Goal: Find specific page/section: Find specific page/section

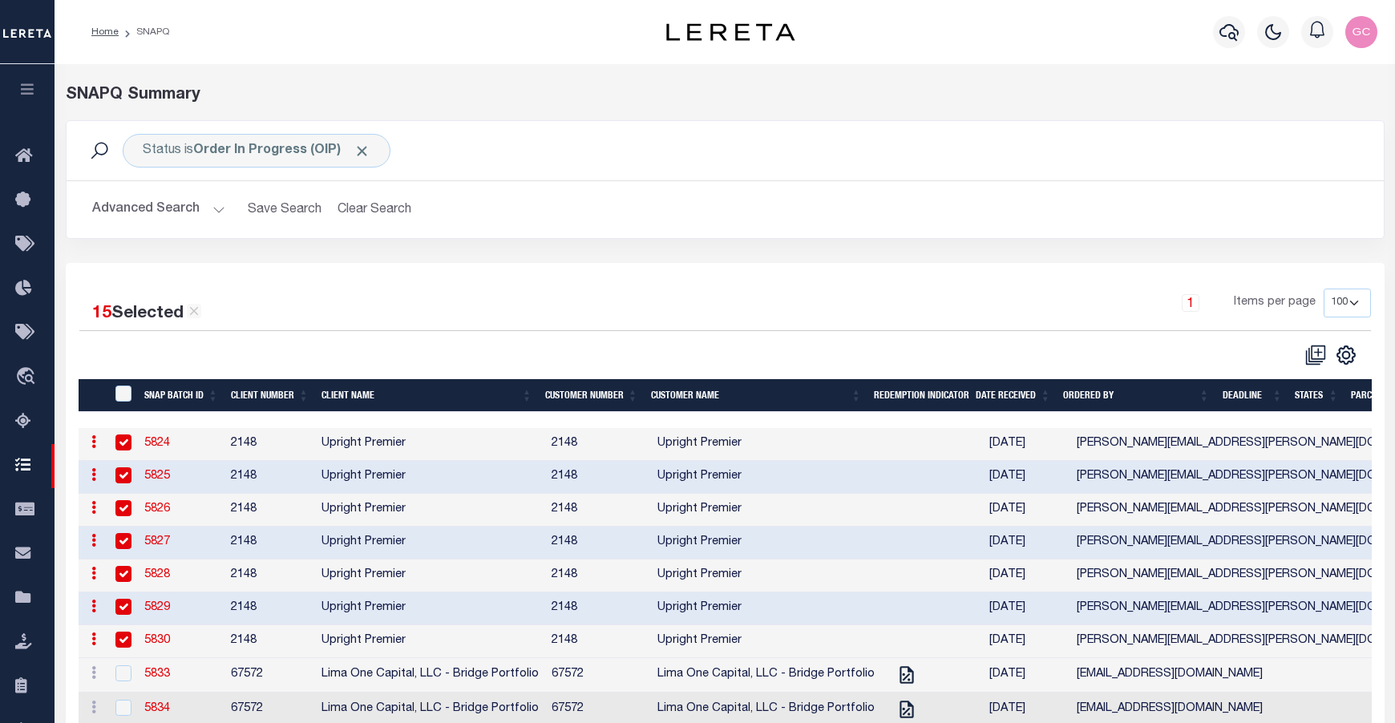
select select "100"
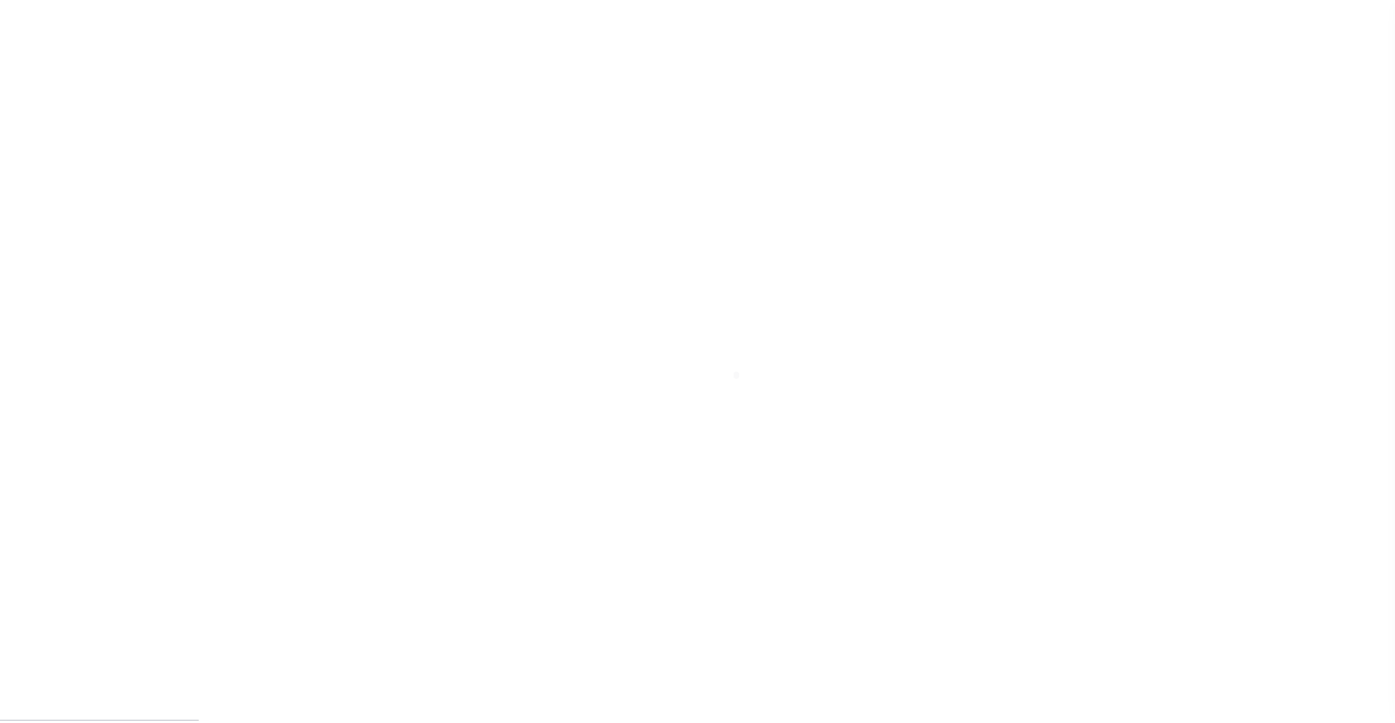
scroll to position [58, 0]
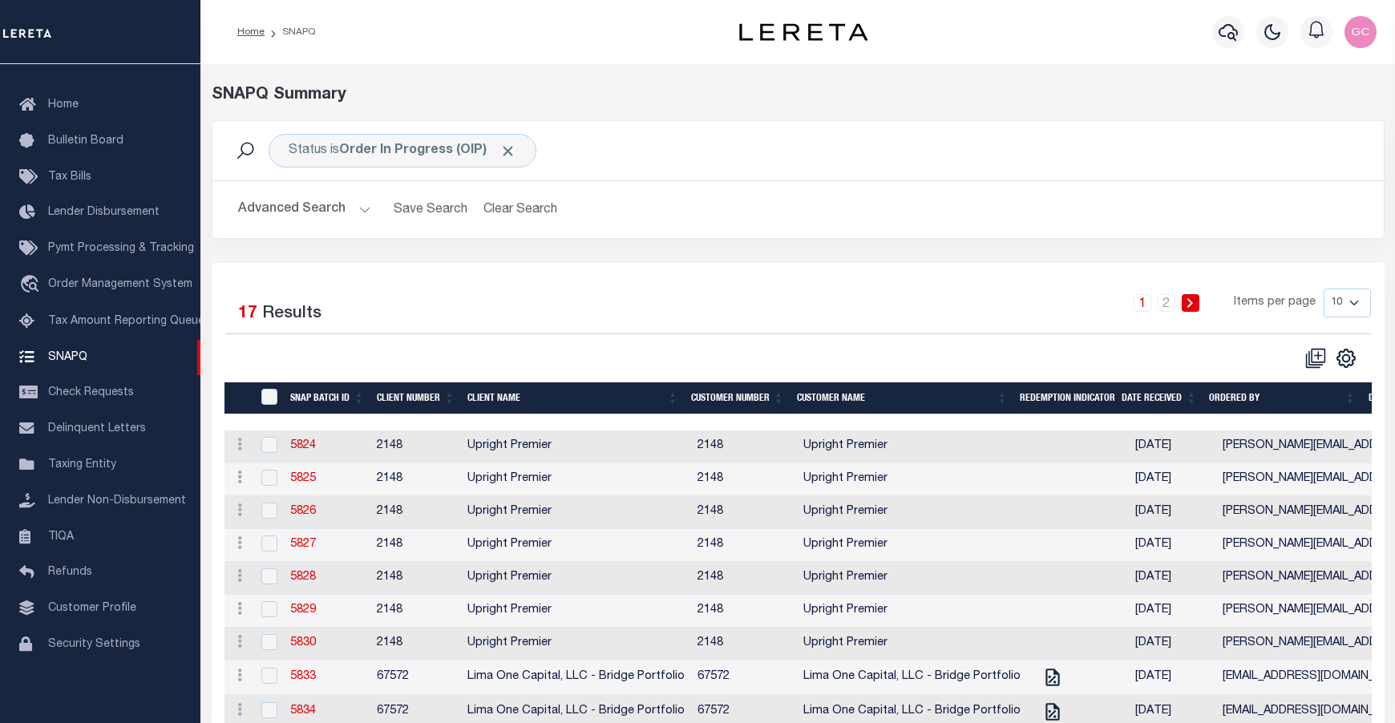
click at [1354, 303] on select "10 25 50 100" at bounding box center [1346, 303] width 47 height 29
select select "100"
click at [1323, 289] on select "10 25 50 100" at bounding box center [1346, 303] width 47 height 29
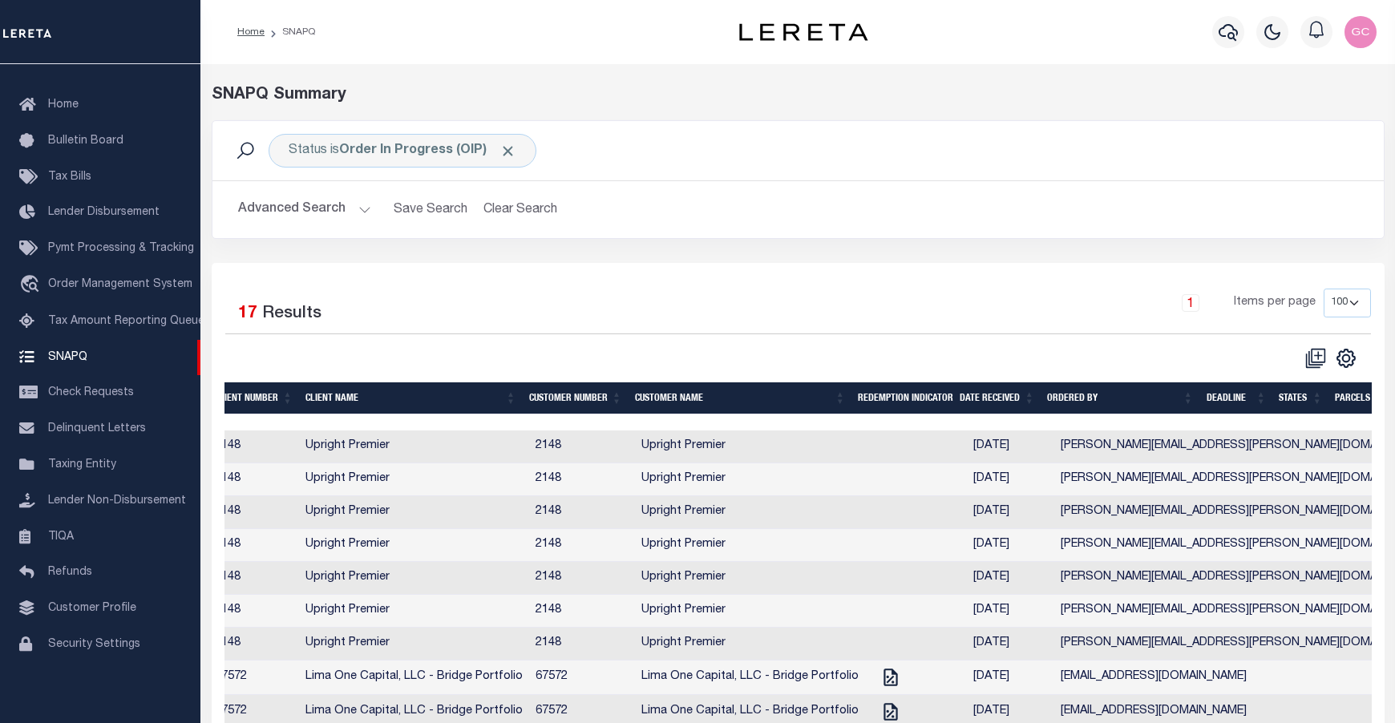
scroll to position [0, 0]
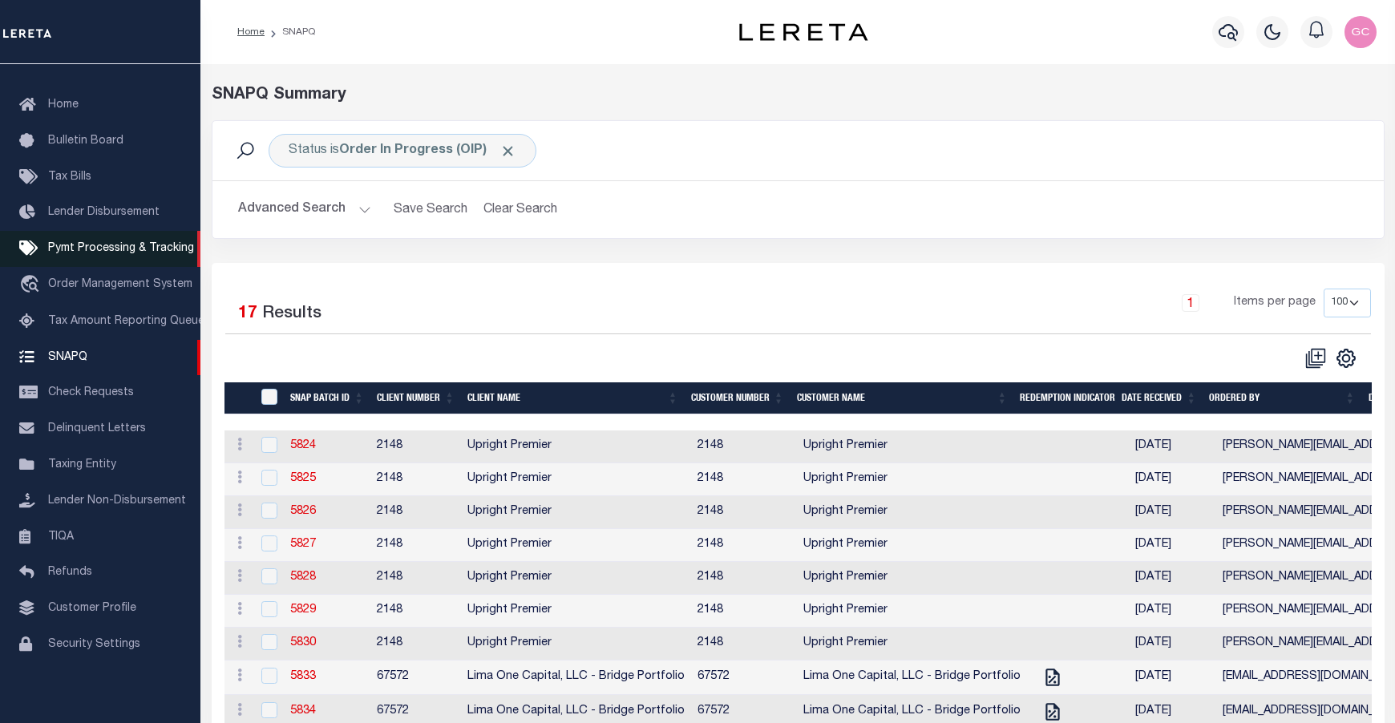
click at [96, 232] on link "Pymt Processing & Tracking" at bounding box center [100, 249] width 200 height 36
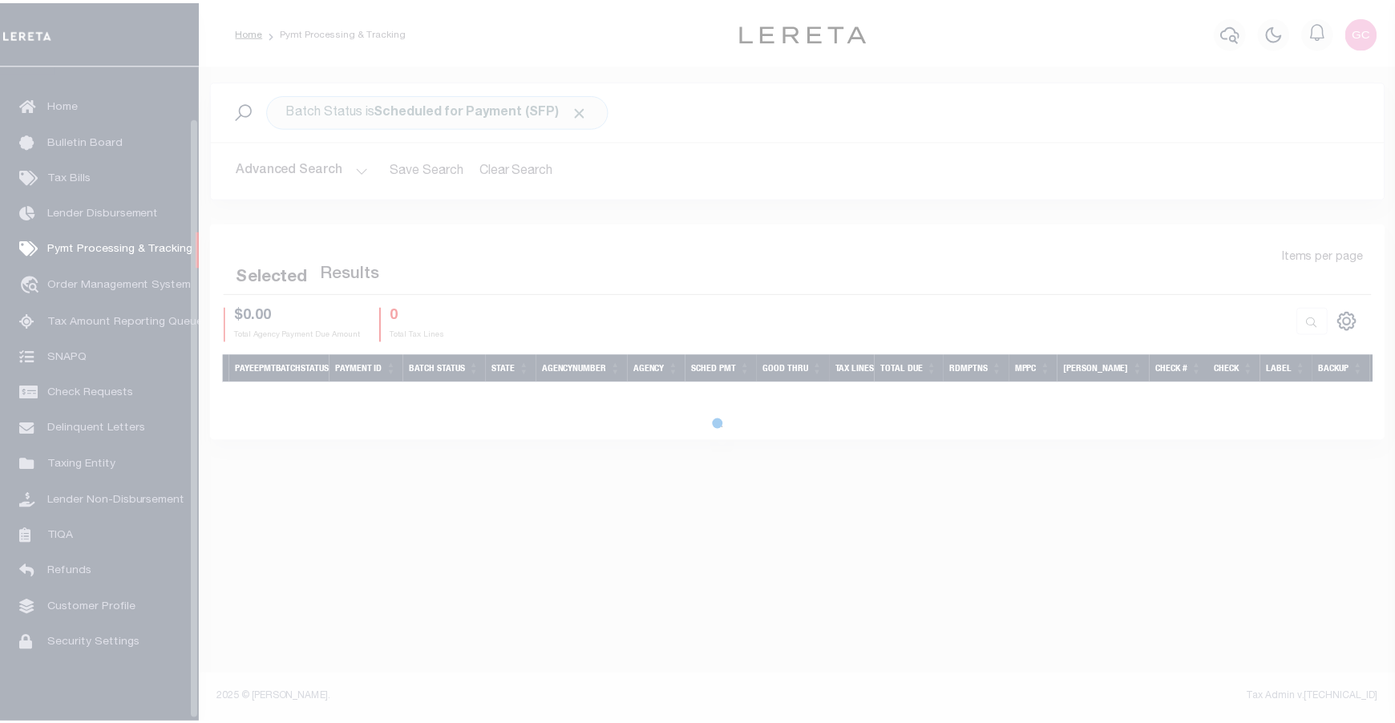
scroll to position [56, 0]
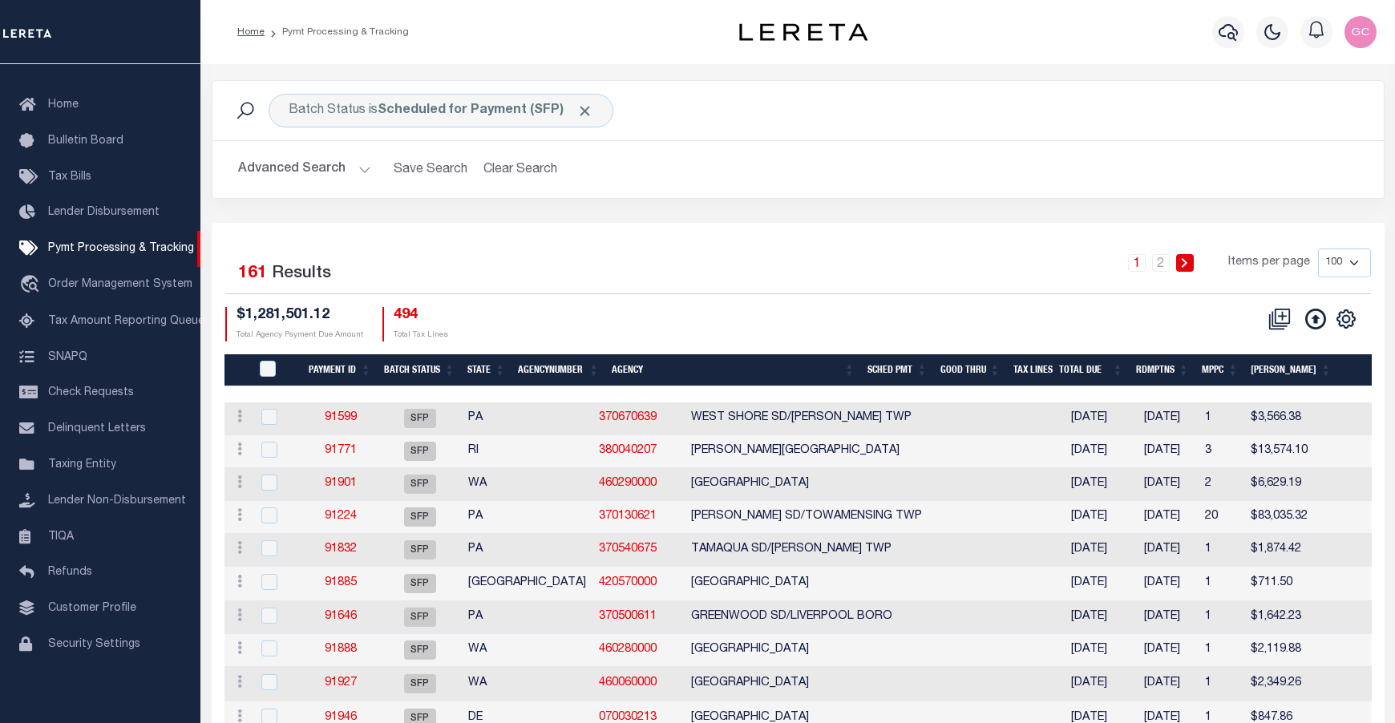
click at [1358, 259] on select "100 200 500 1000" at bounding box center [1344, 262] width 53 height 29
select select "1000"
click at [1318, 248] on select "100 200 500 1000" at bounding box center [1344, 262] width 53 height 29
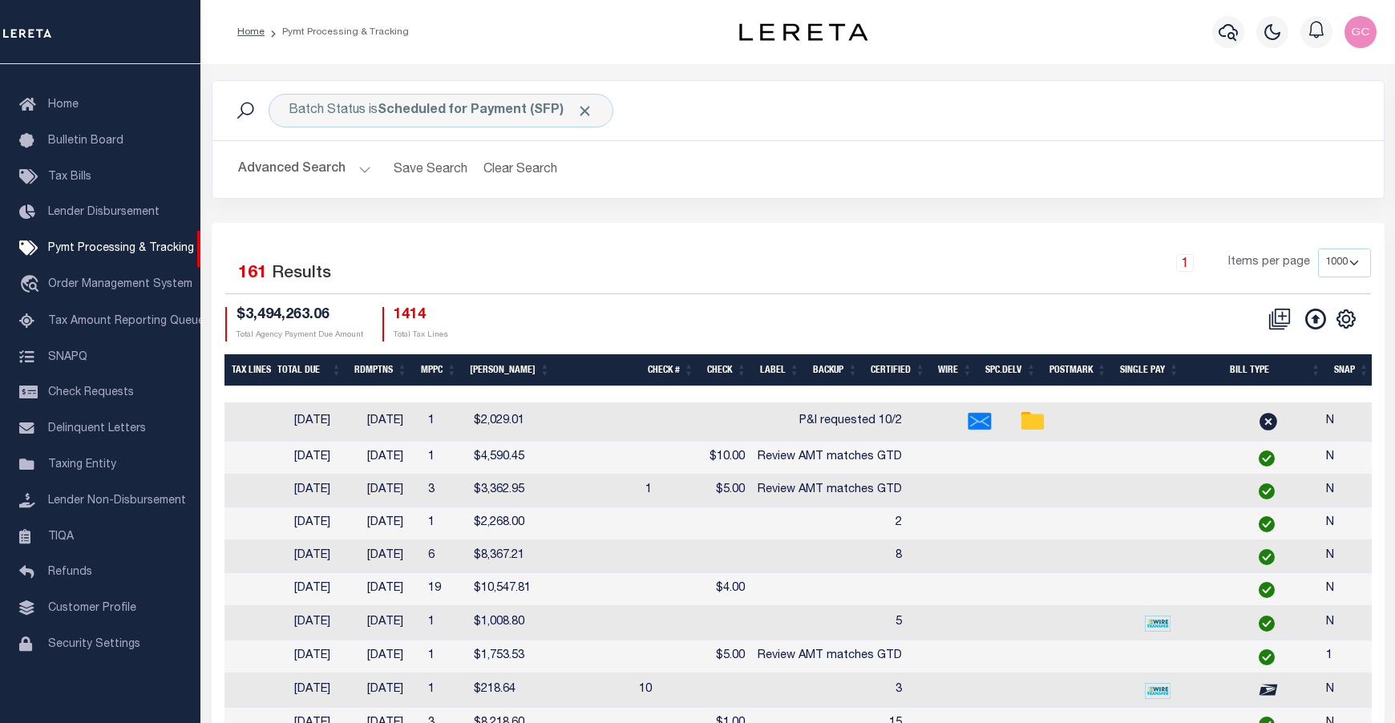
scroll to position [0, 866]
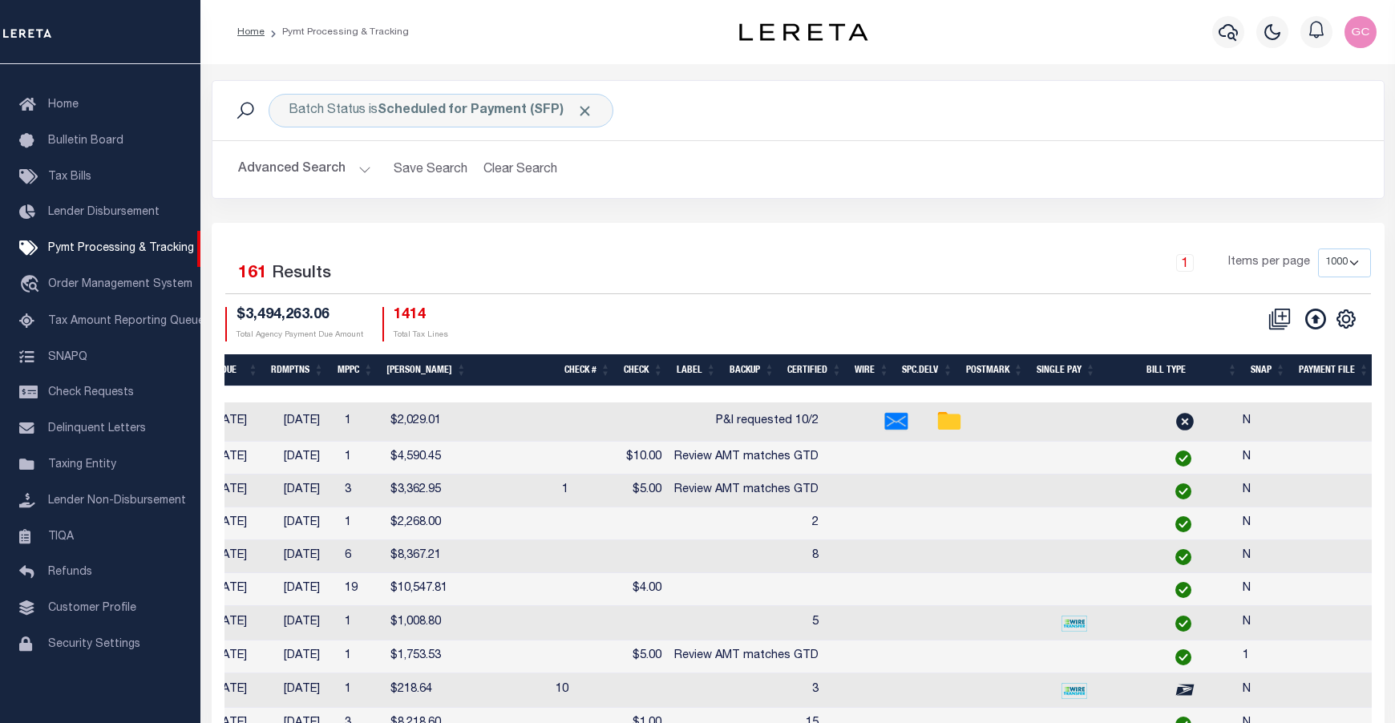
click at [1272, 367] on th "SNAP" at bounding box center [1268, 370] width 48 height 33
